Goal: Ask a question

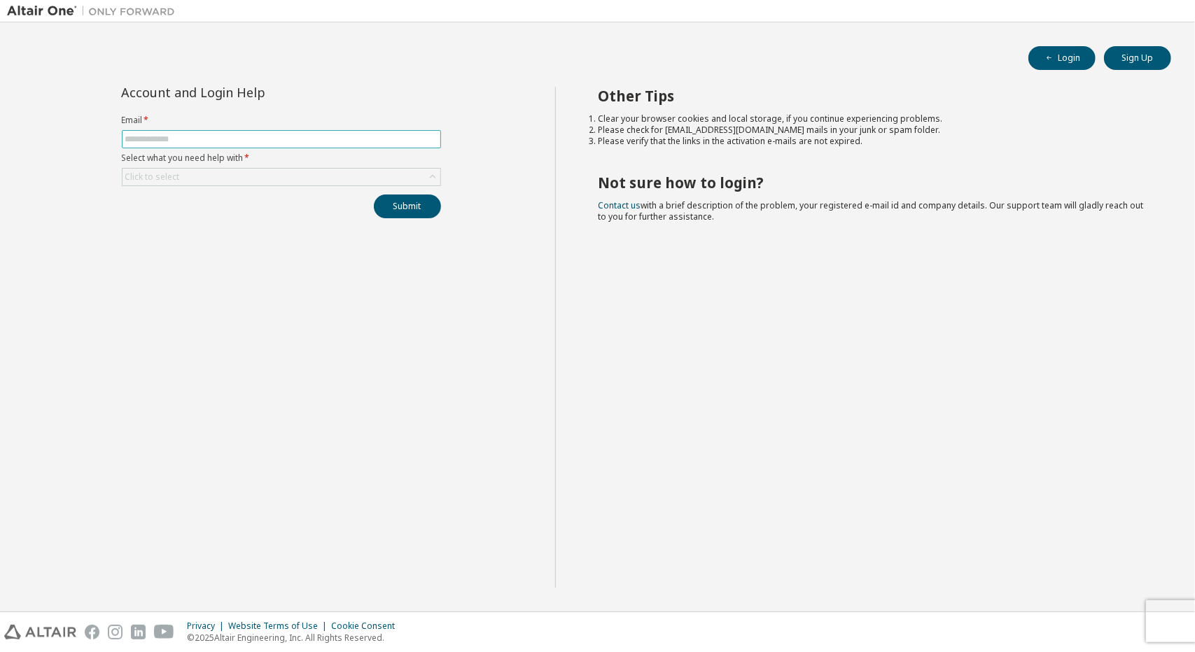
click at [188, 141] on input "text" at bounding box center [281, 139] width 312 height 11
click at [1086, 100] on h2 "Other Tips" at bounding box center [872, 96] width 548 height 18
click at [419, 169] on div "Click to select" at bounding box center [282, 177] width 318 height 17
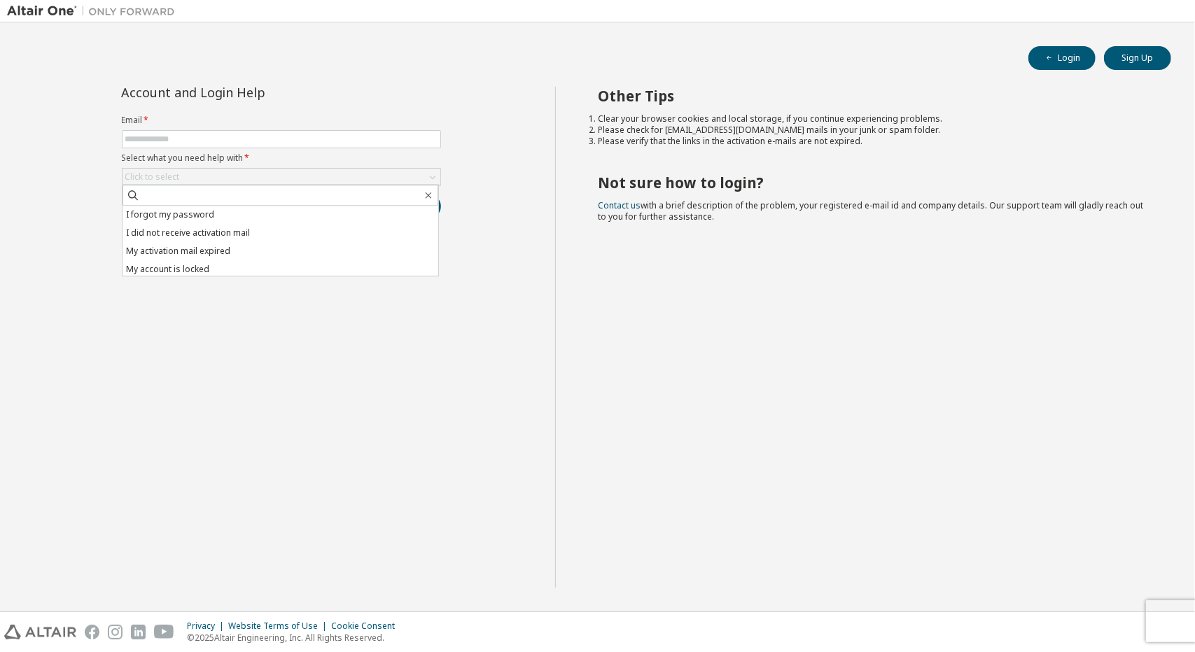
click at [314, 149] on form "Email * Select what you need help with * Click to select I forgot my password I…" at bounding box center [281, 150] width 319 height 71
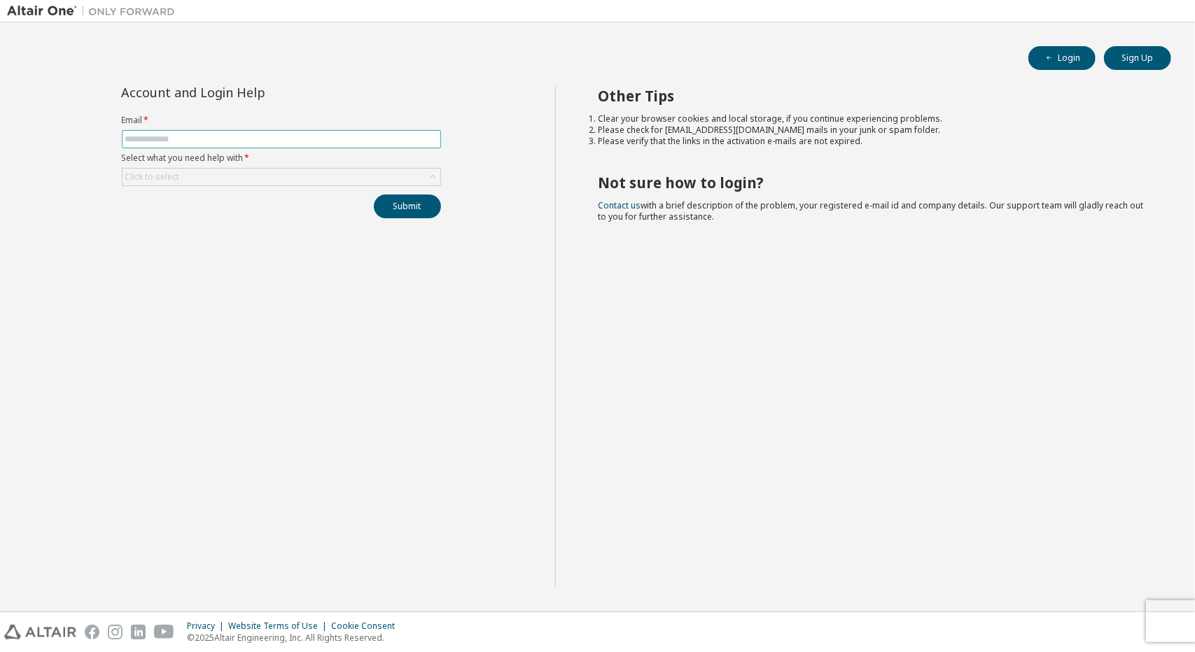
click at [297, 137] on input "text" at bounding box center [281, 139] width 312 height 11
type input "**********"
click at [405, 171] on div "Click to select" at bounding box center [282, 177] width 318 height 17
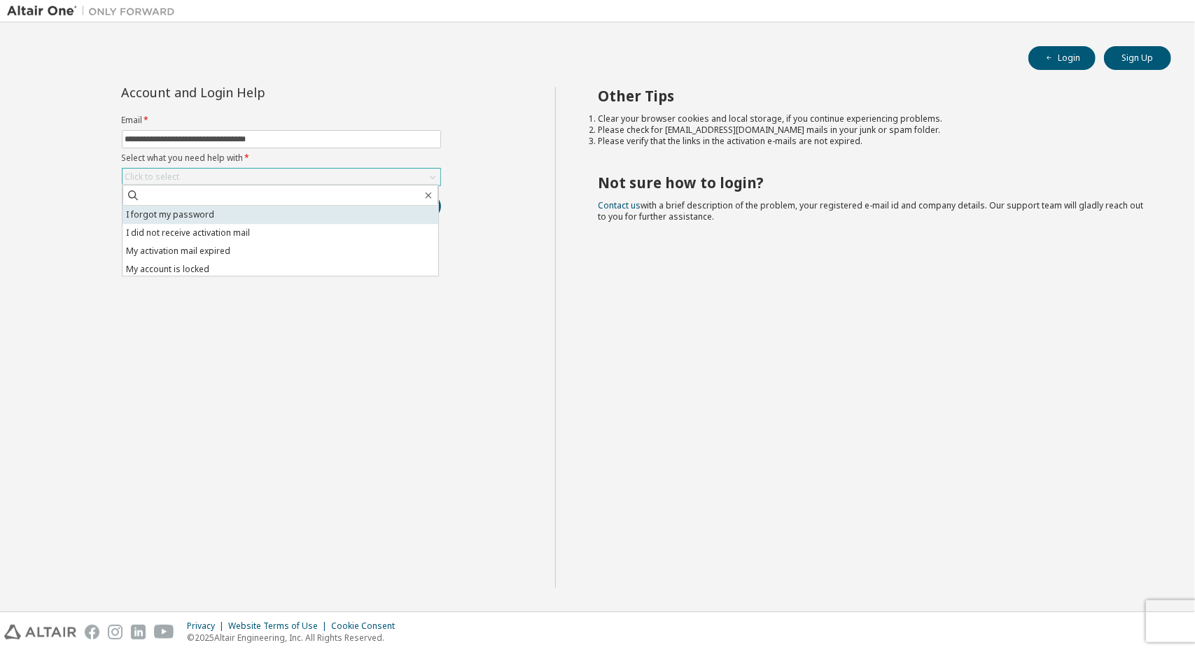
click at [218, 216] on li "I forgot my password" at bounding box center [281, 215] width 316 height 18
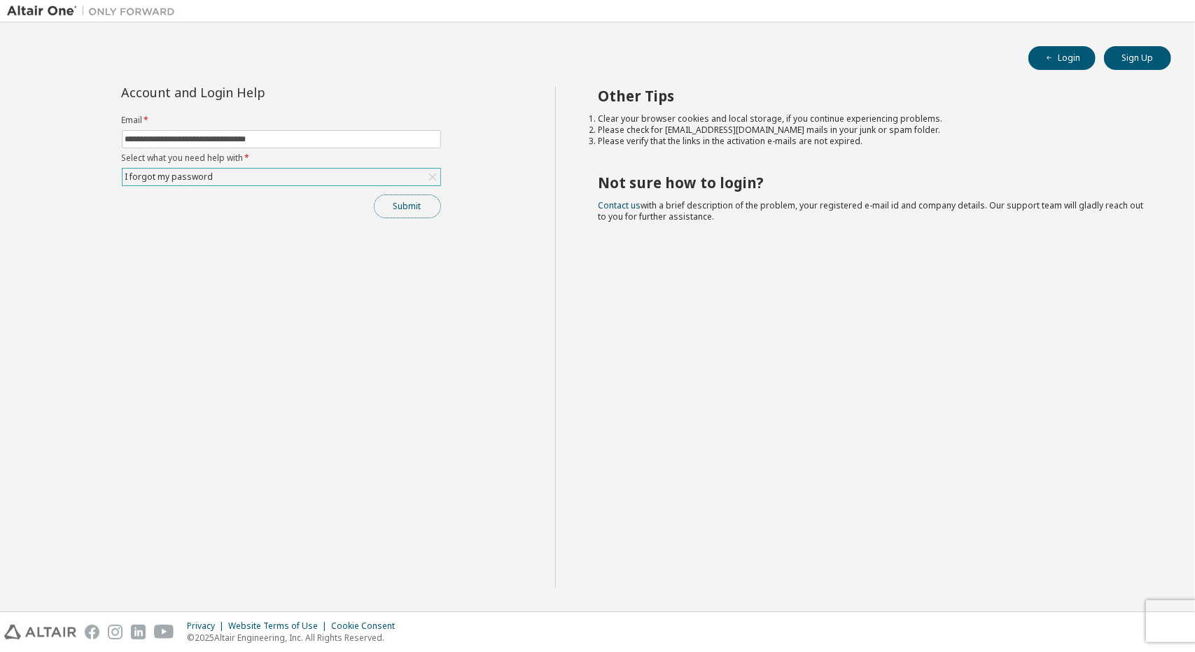
click at [413, 200] on button "Submit" at bounding box center [407, 207] width 67 height 24
click at [871, 219] on div "Other Tips Clear your browser cookies and local storage, if you continue experi…" at bounding box center [871, 337] width 633 height 501
